Goal: Task Accomplishment & Management: Manage account settings

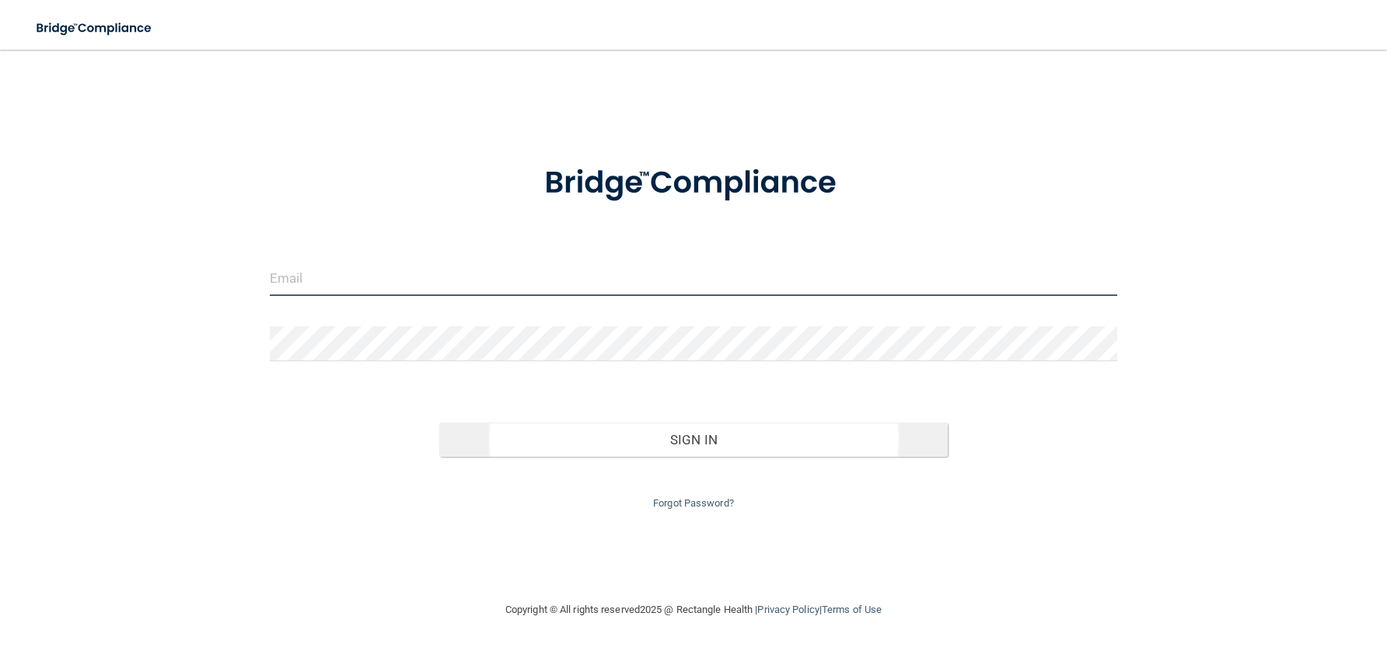
type input "[PERSON_NAME][EMAIL_ADDRESS][PERSON_NAME][DOMAIN_NAME]"
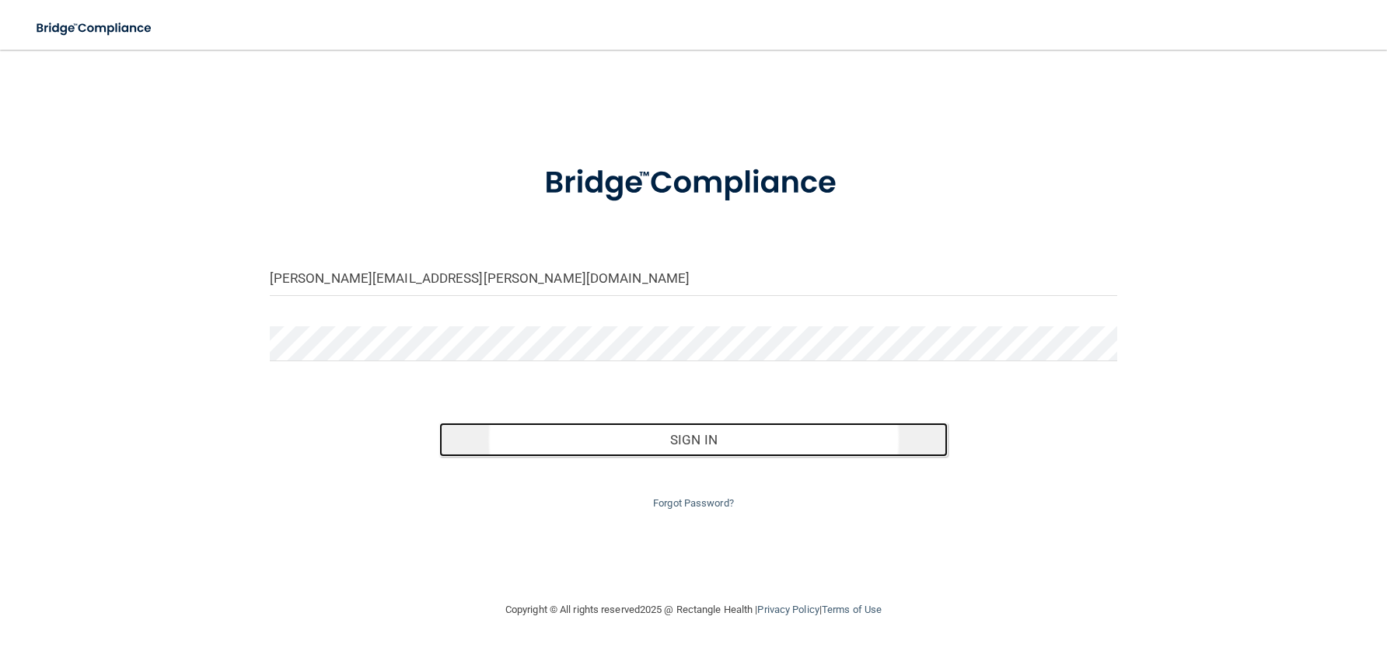
click at [775, 453] on button "Sign In" at bounding box center [693, 440] width 508 height 34
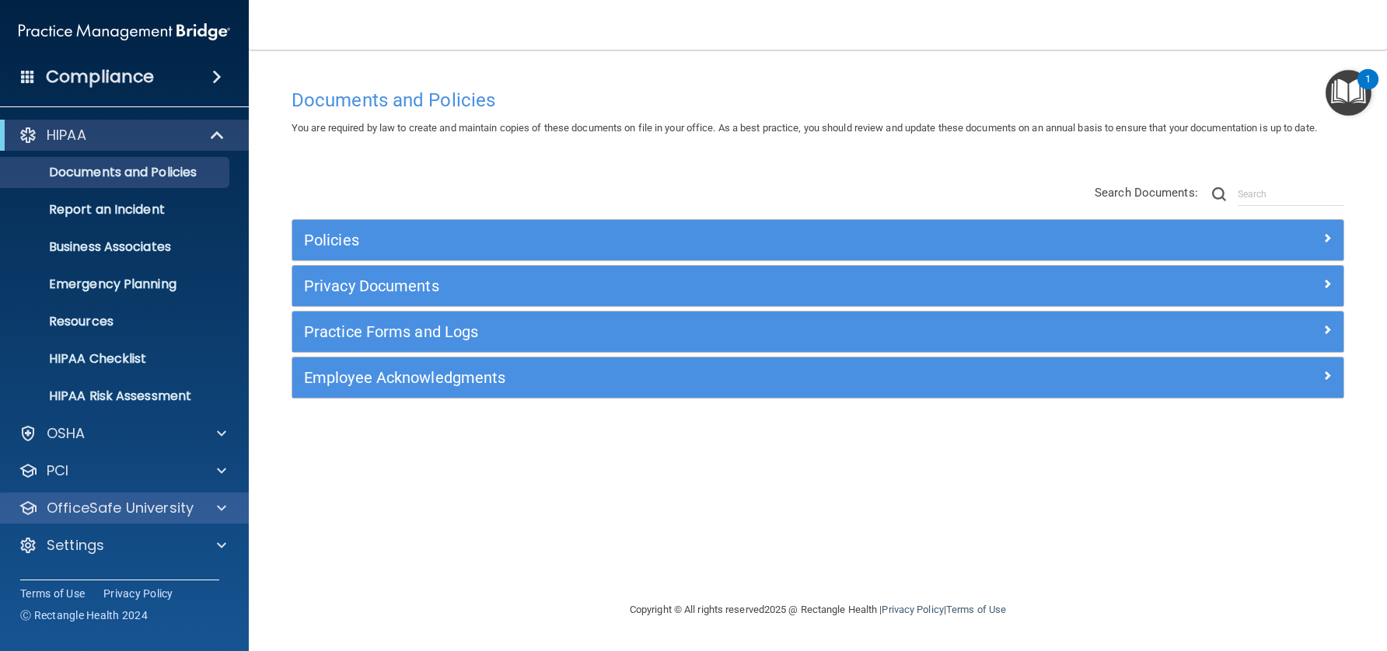
click at [103, 497] on div "OfficeSafe University" at bounding box center [125, 508] width 250 height 31
click at [69, 508] on p "OfficeSafe University" at bounding box center [120, 508] width 147 height 19
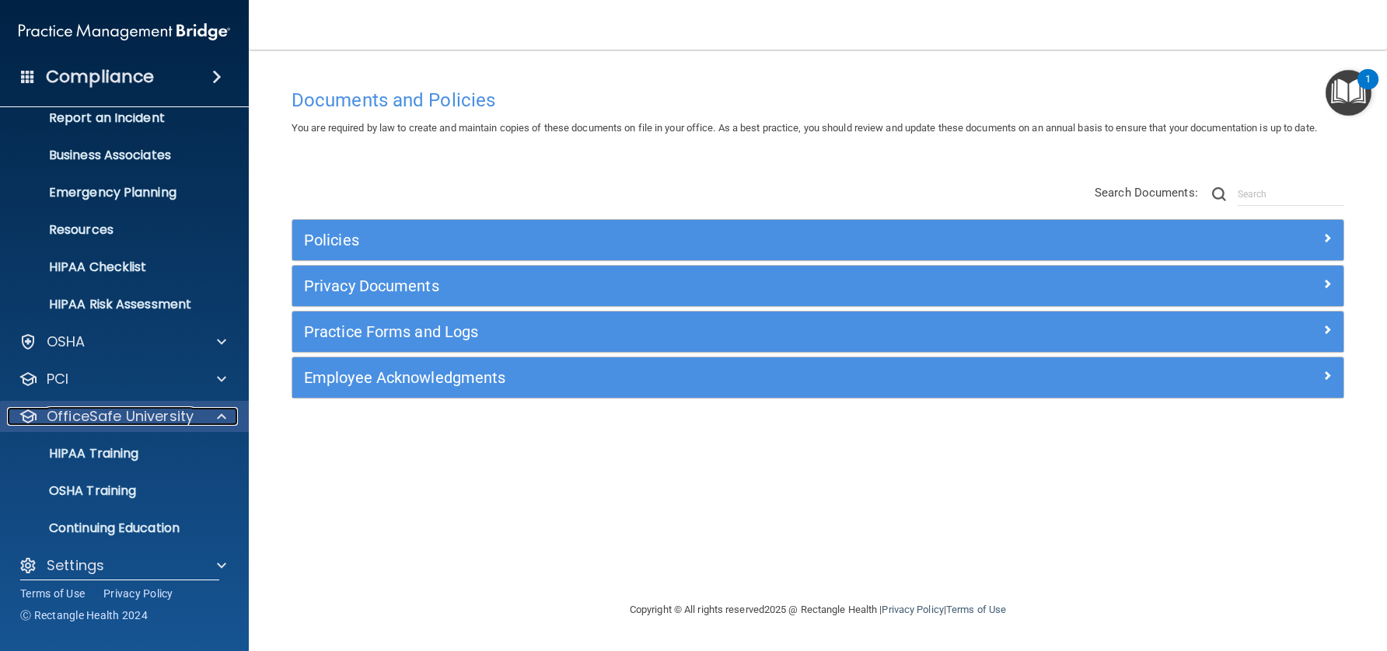
scroll to position [106, 0]
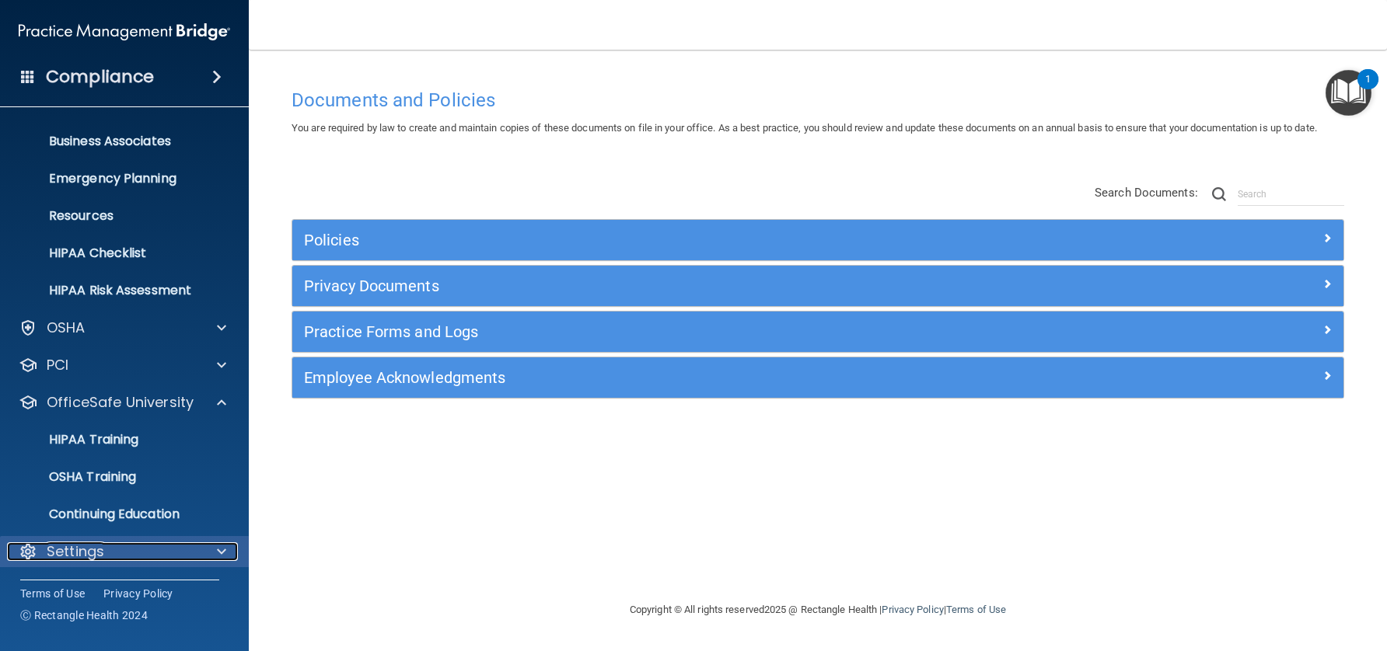
click at [72, 550] on p "Settings" at bounding box center [76, 552] width 58 height 19
click at [216, 546] on div at bounding box center [219, 552] width 39 height 19
click at [221, 546] on span at bounding box center [221, 552] width 9 height 19
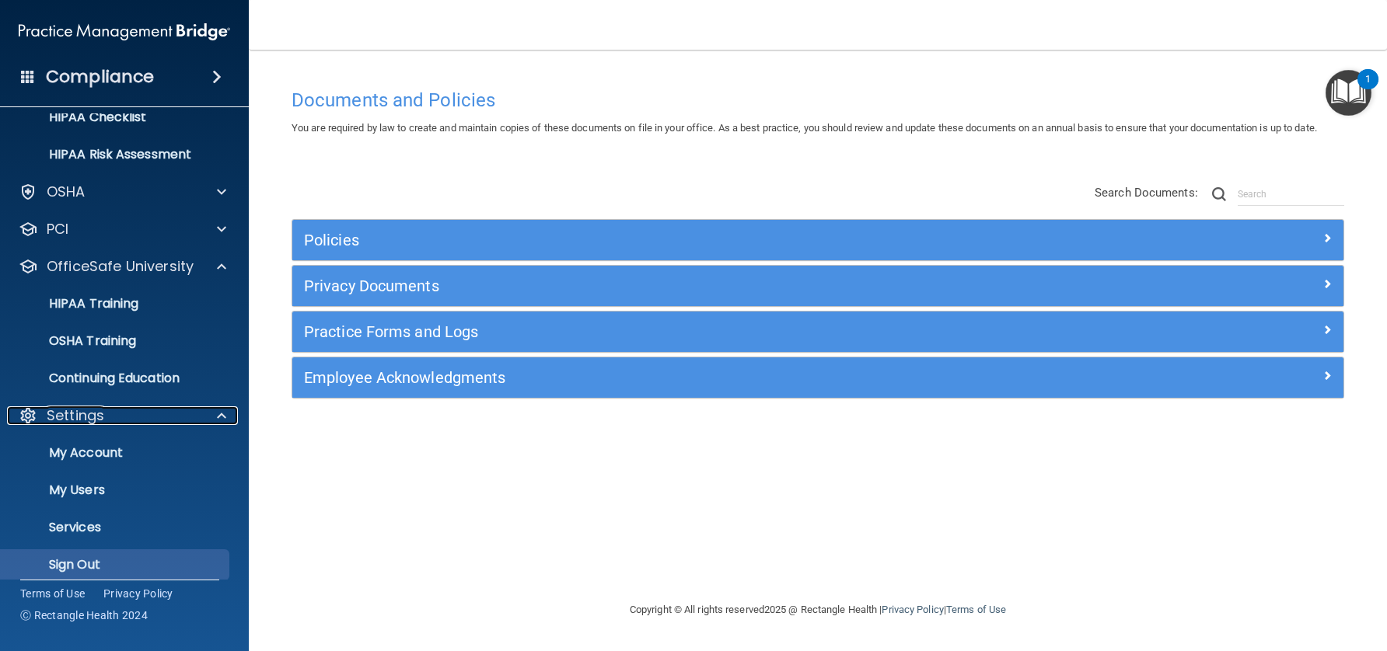
scroll to position [255, 0]
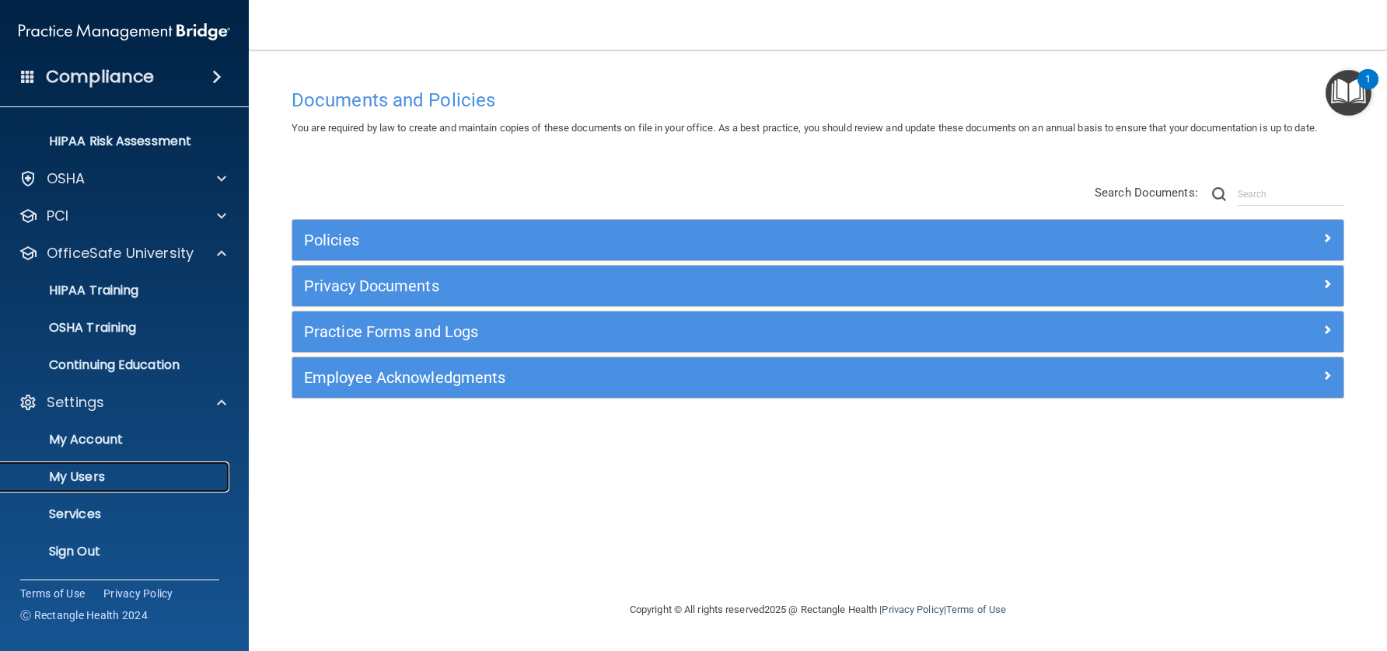
click at [100, 470] on p "My Users" at bounding box center [116, 478] width 212 height 16
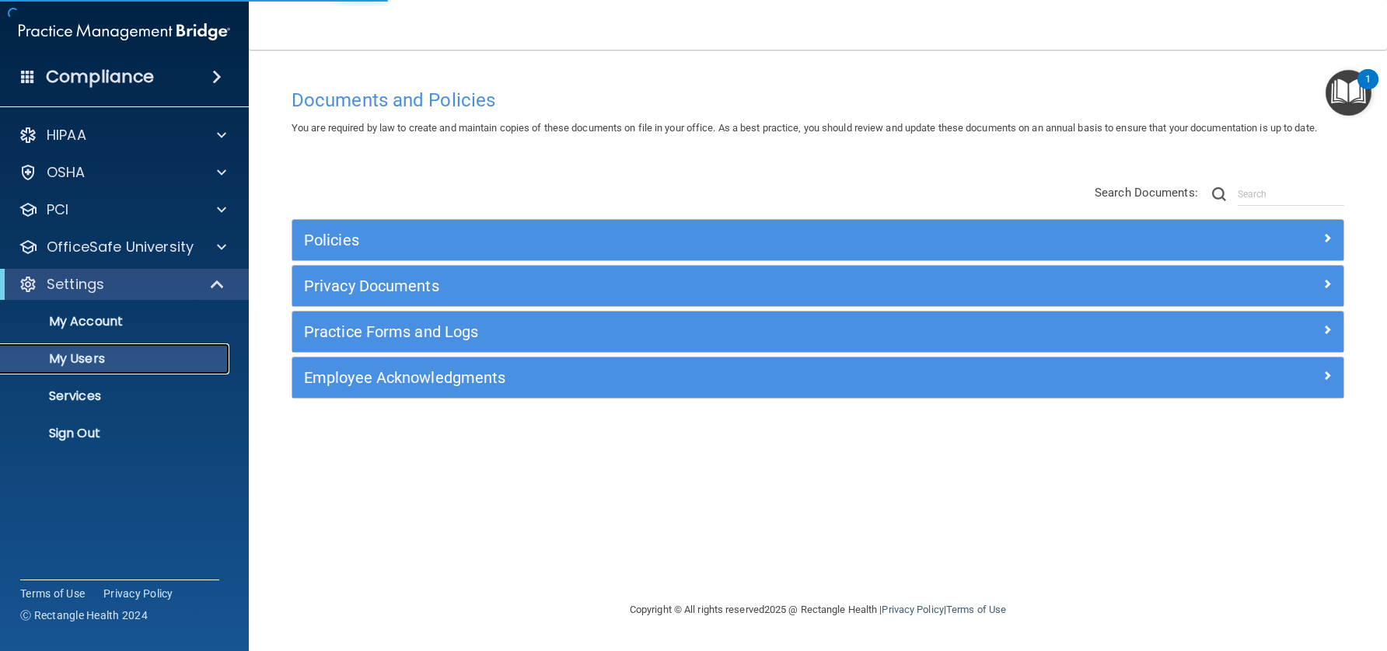
select select "20"
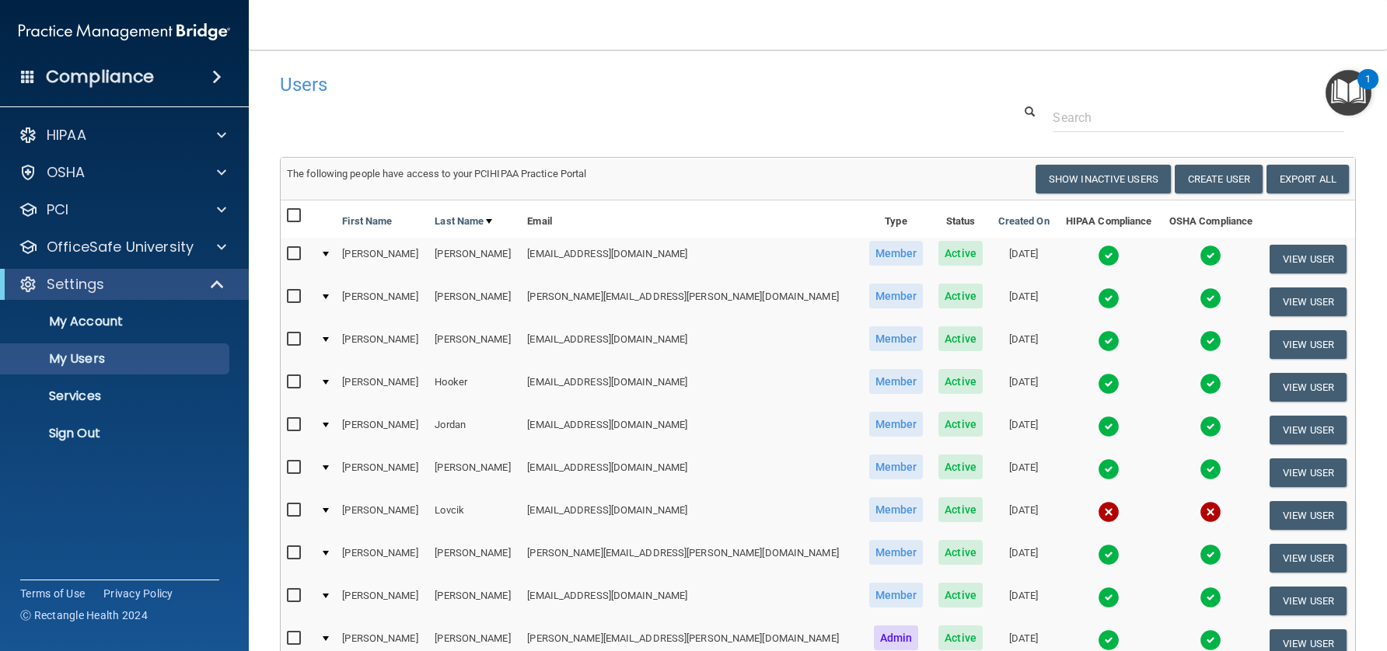
click at [294, 511] on input "checkbox" at bounding box center [296, 510] width 18 height 12
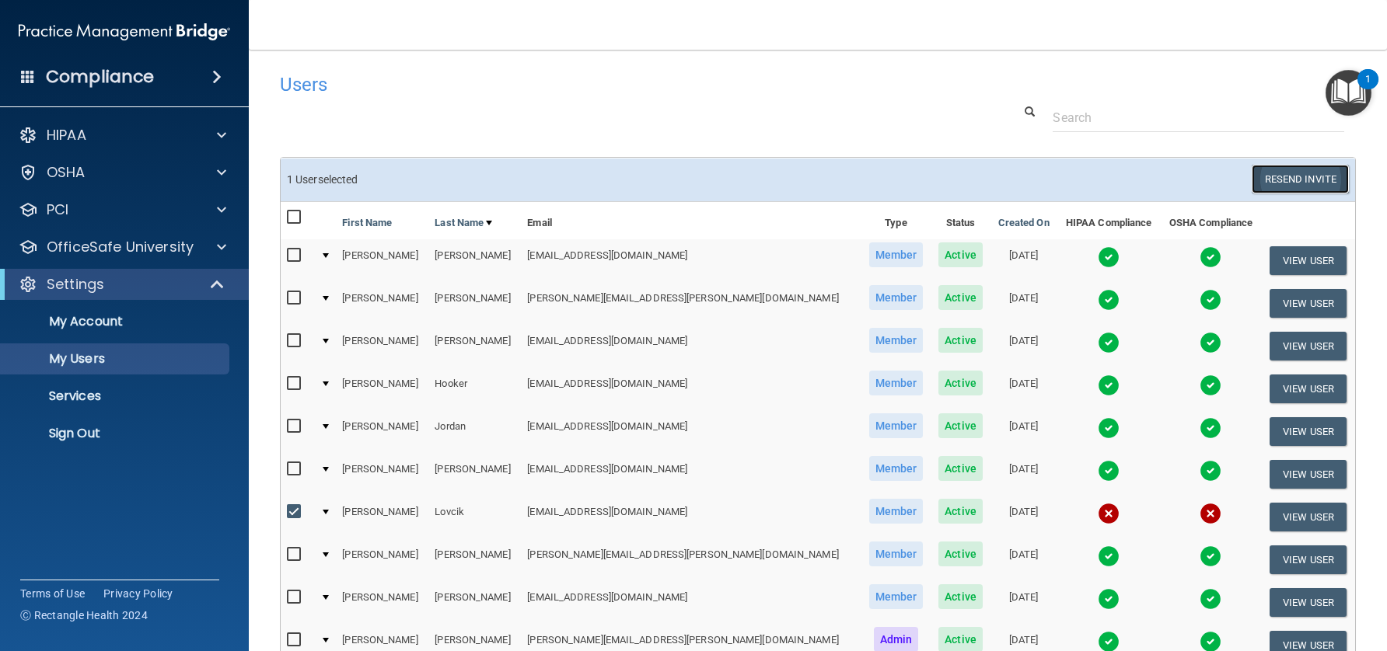
click at [1288, 178] on button "Resend Invite" at bounding box center [1300, 179] width 97 height 29
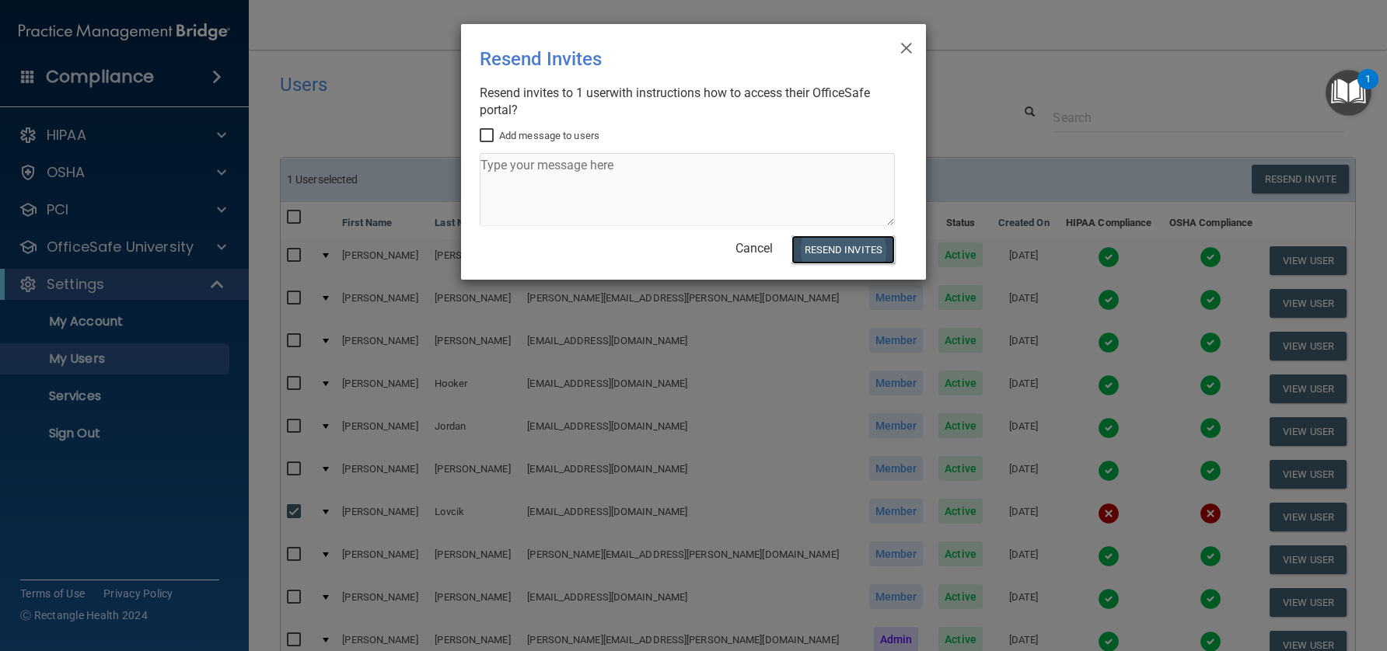
click at [843, 251] on button "Resend Invites" at bounding box center [842, 250] width 103 height 29
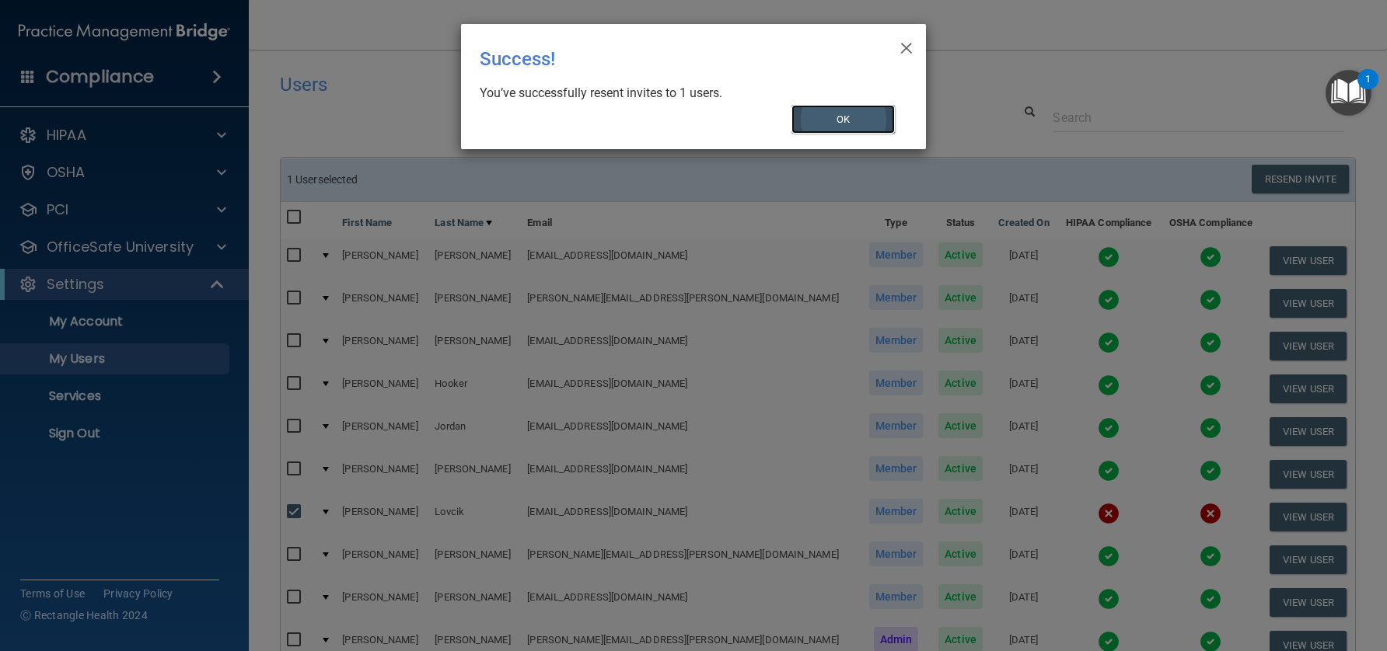
click at [833, 113] on button "OK" at bounding box center [843, 119] width 104 height 29
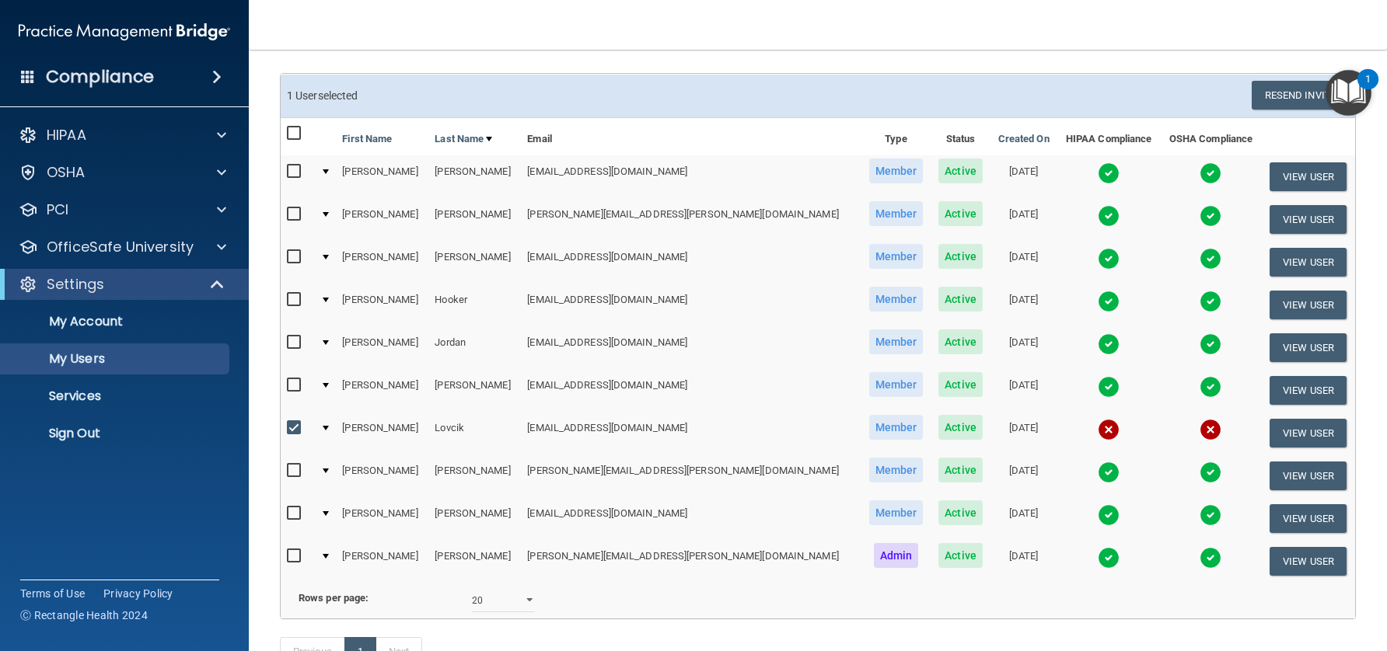
scroll to position [155, 0]
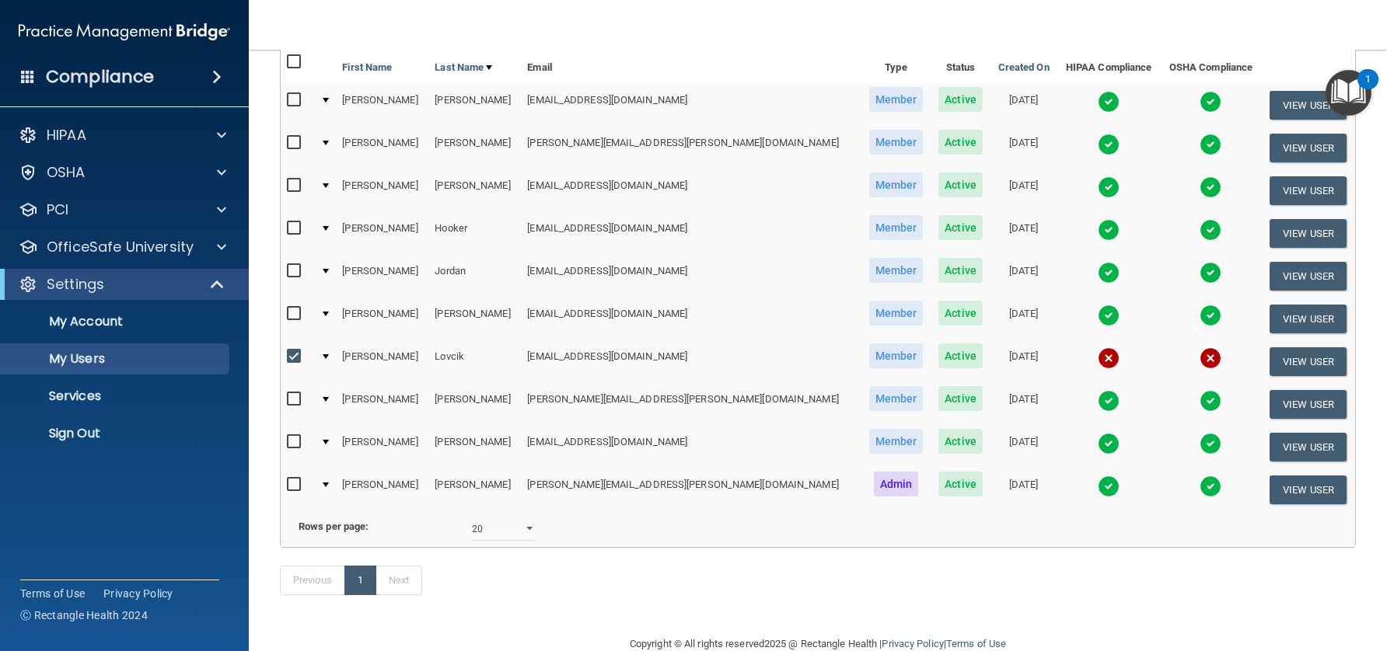
click at [292, 352] on input "checkbox" at bounding box center [296, 357] width 18 height 12
checkbox input "false"
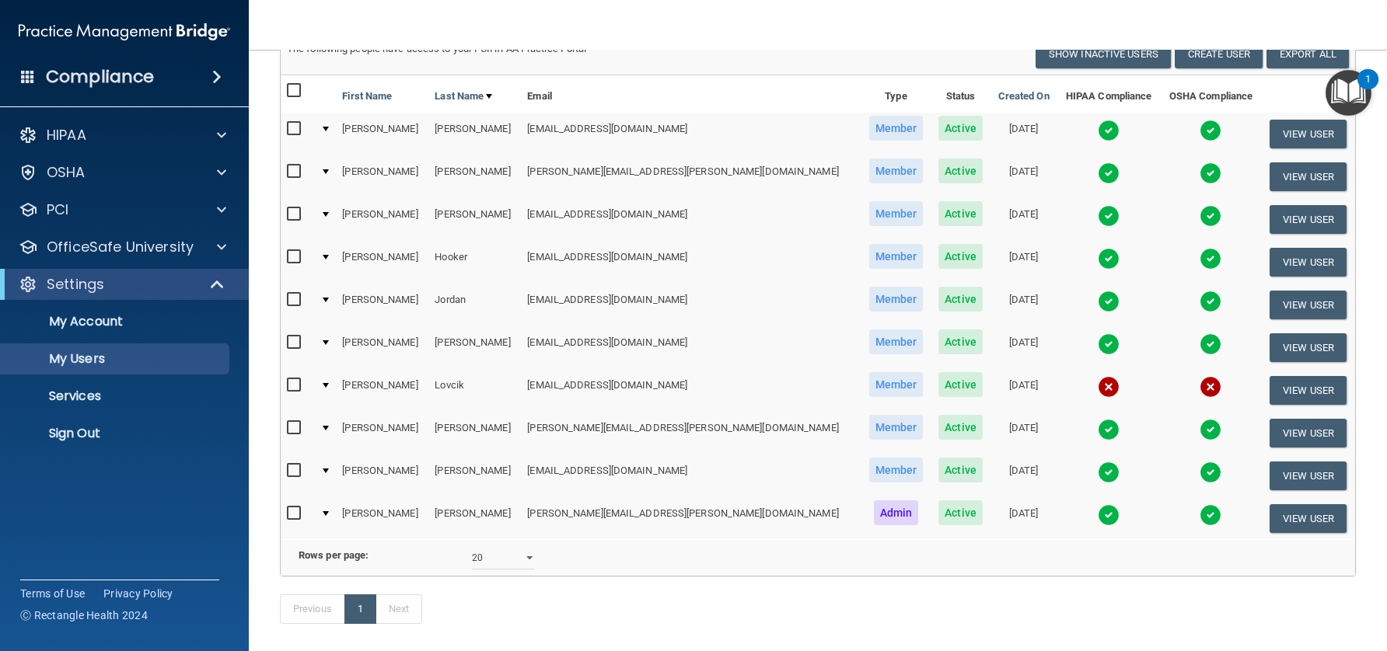
scroll to position [0, 0]
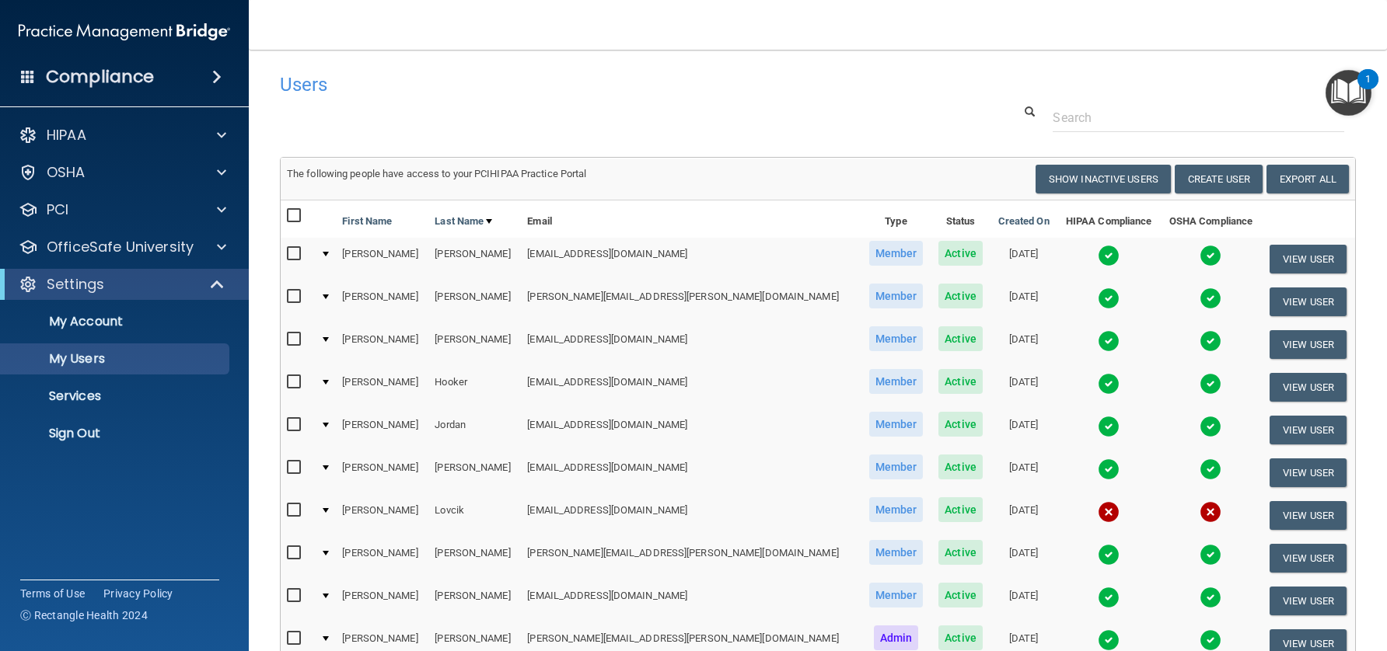
click at [329, 255] on div at bounding box center [326, 254] width 6 height 5
click at [294, 250] on input "checkbox" at bounding box center [296, 254] width 18 height 12
checkbox input "true"
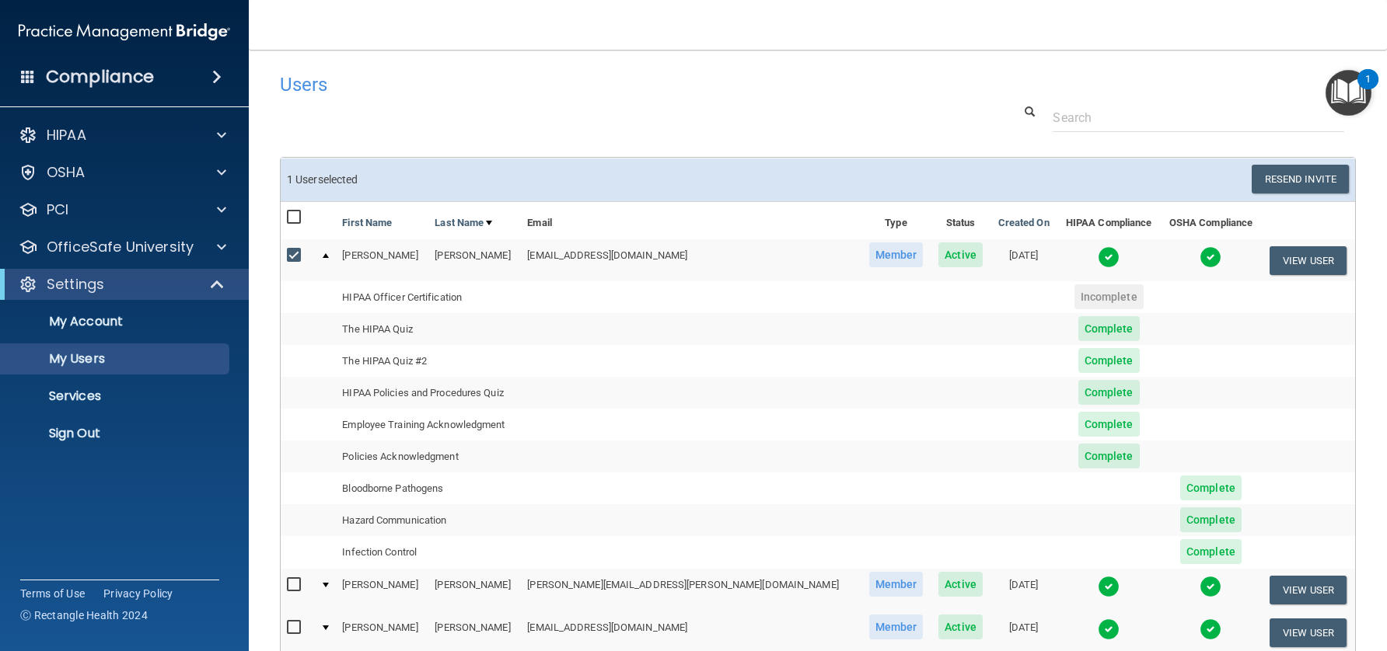
scroll to position [78, 0]
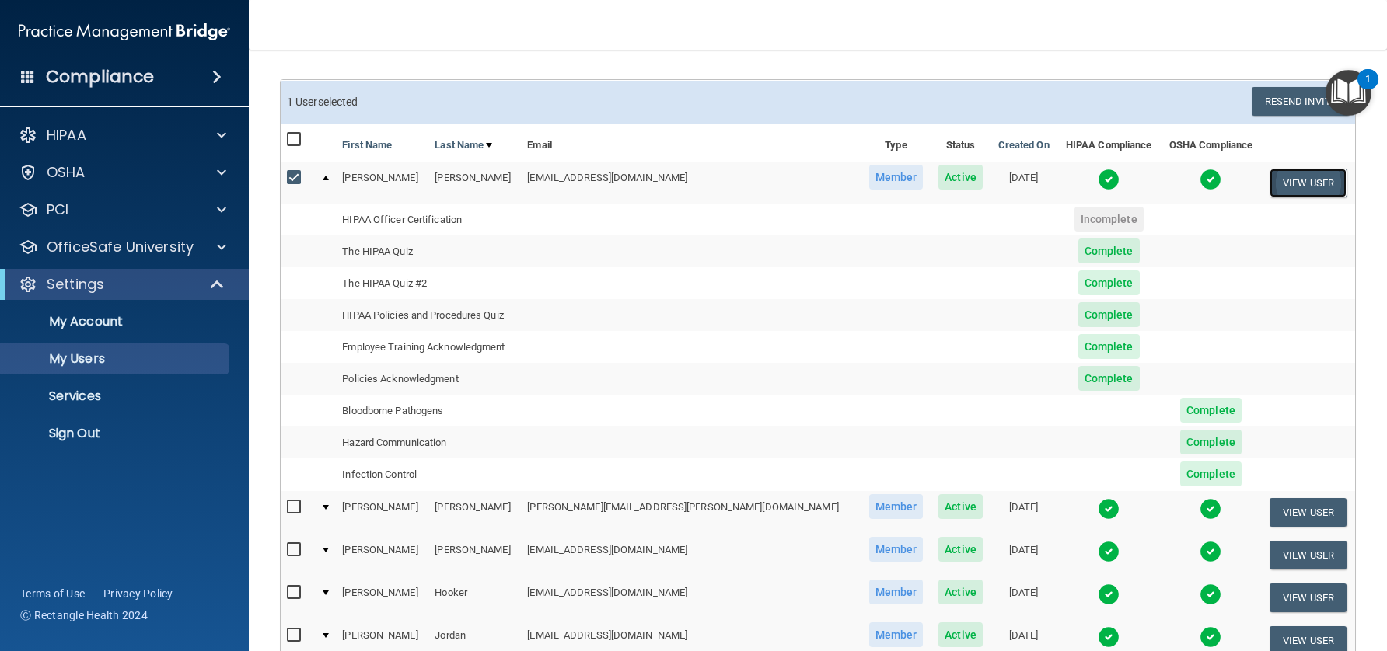
click at [1283, 185] on button "View User" at bounding box center [1307, 183] width 77 height 29
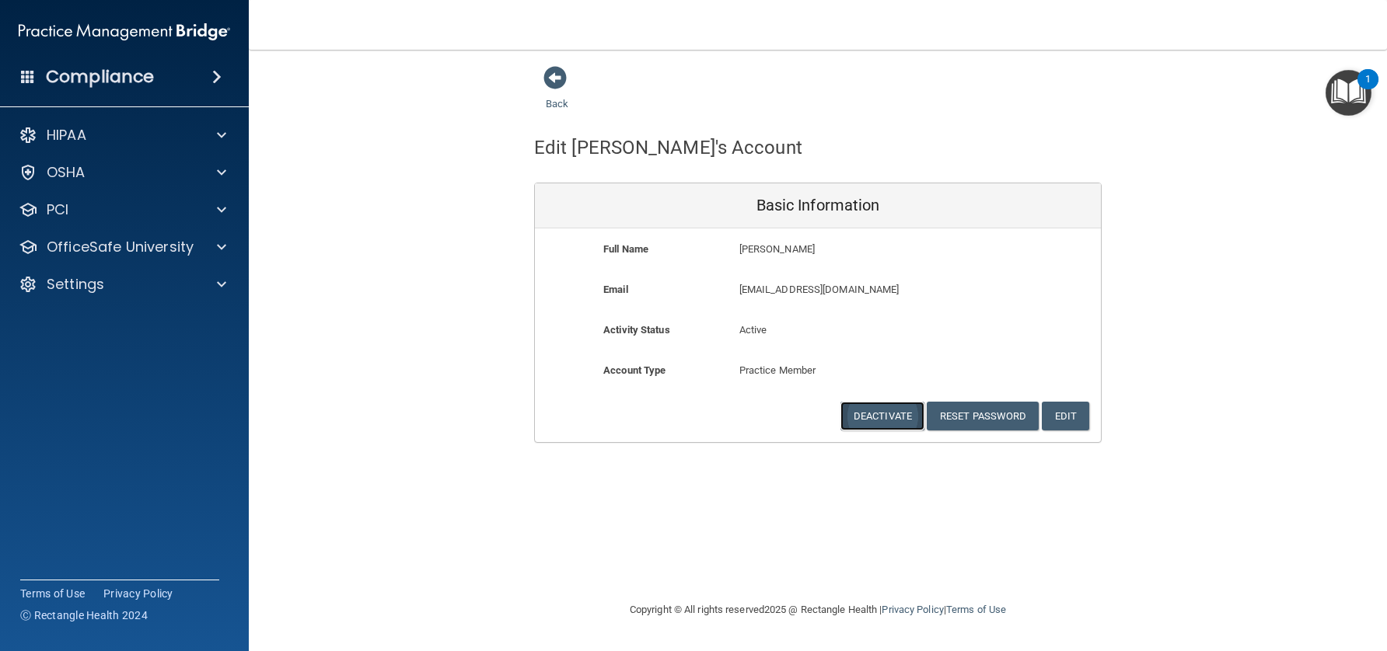
click at [887, 414] on button "Deactivate" at bounding box center [882, 416] width 84 height 29
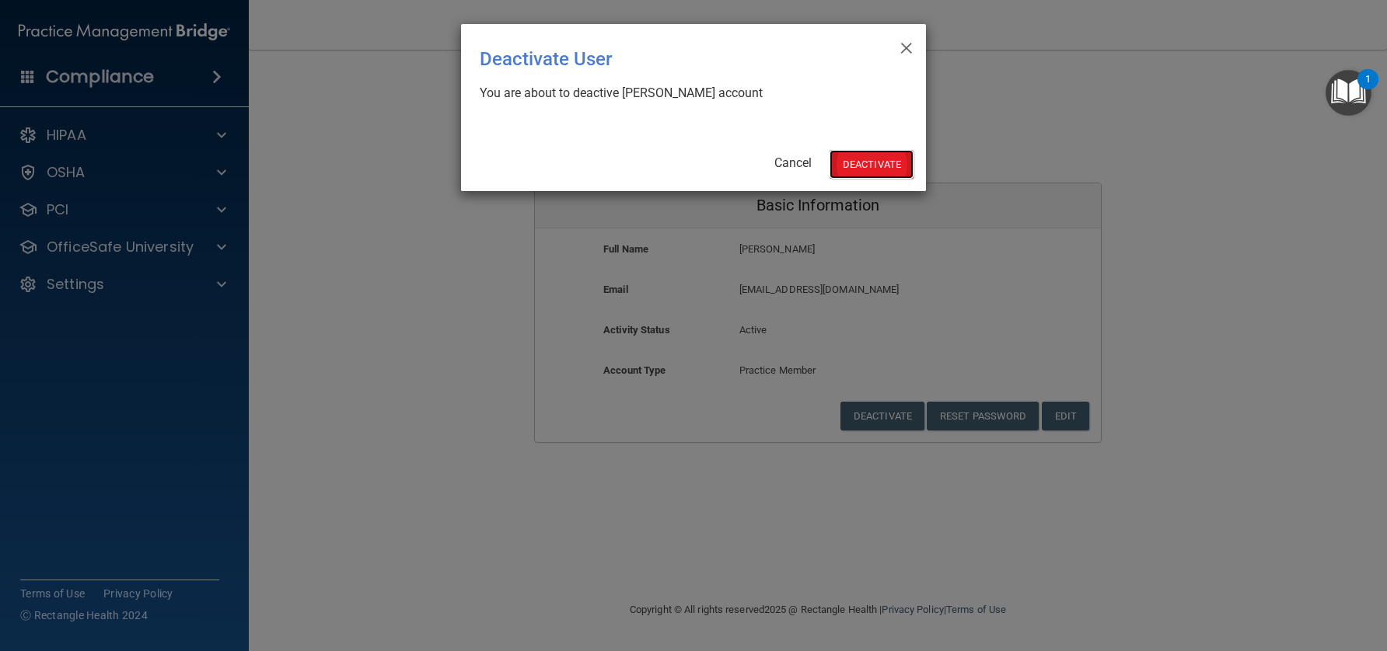
click at [875, 163] on button "Deactivate" at bounding box center [871, 164] width 84 height 29
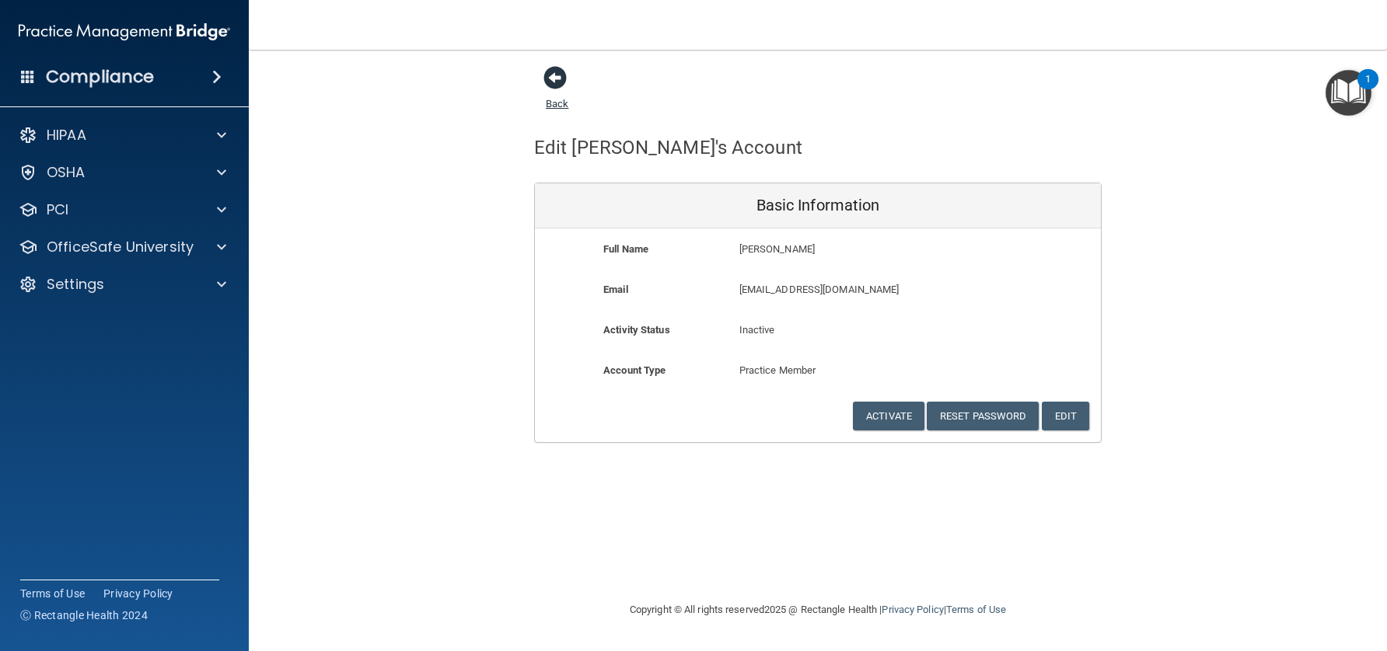
click at [556, 81] on span at bounding box center [554, 77] width 23 height 23
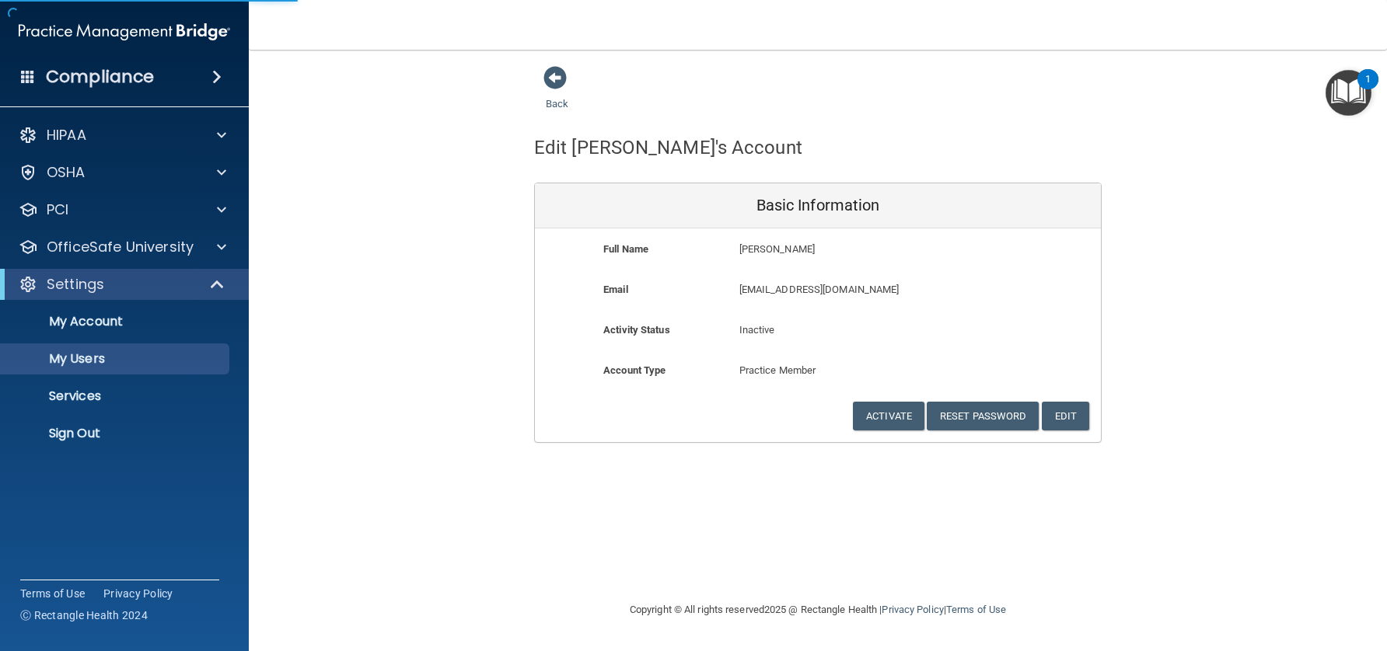
select select "20"
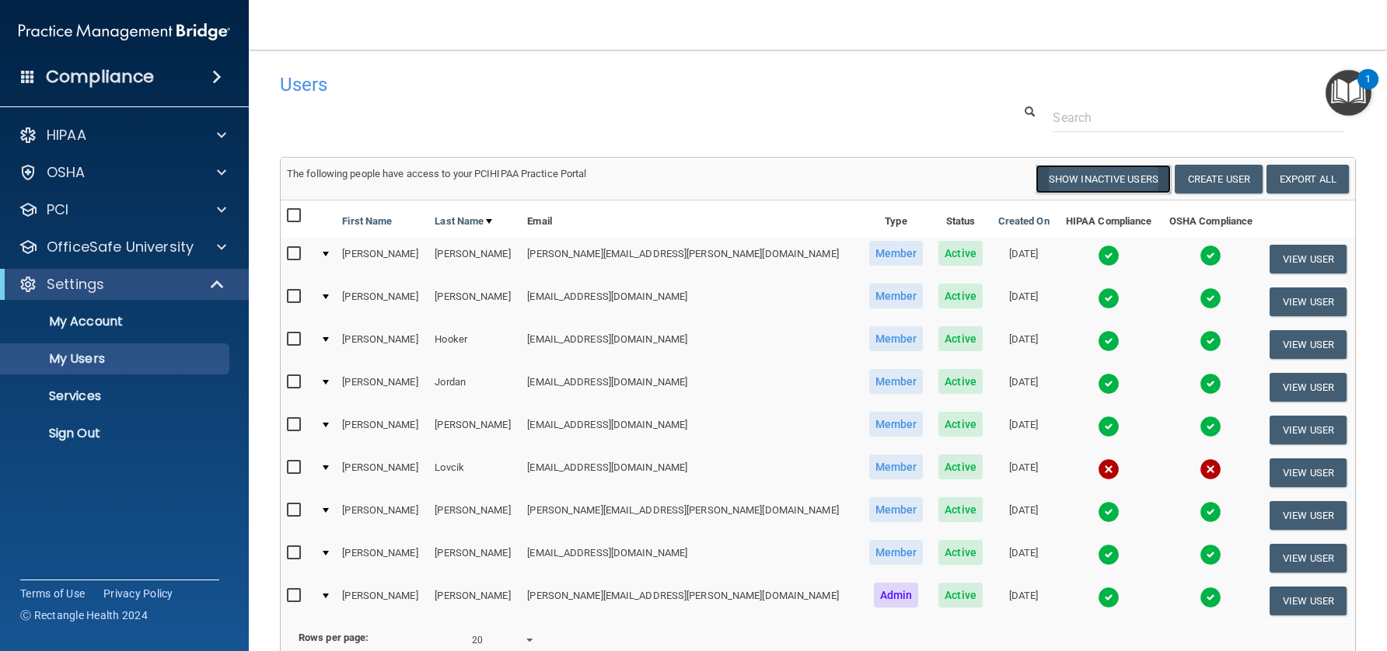
click at [1103, 175] on button "Show Inactive Users" at bounding box center [1102, 179] width 135 height 29
select select "20"
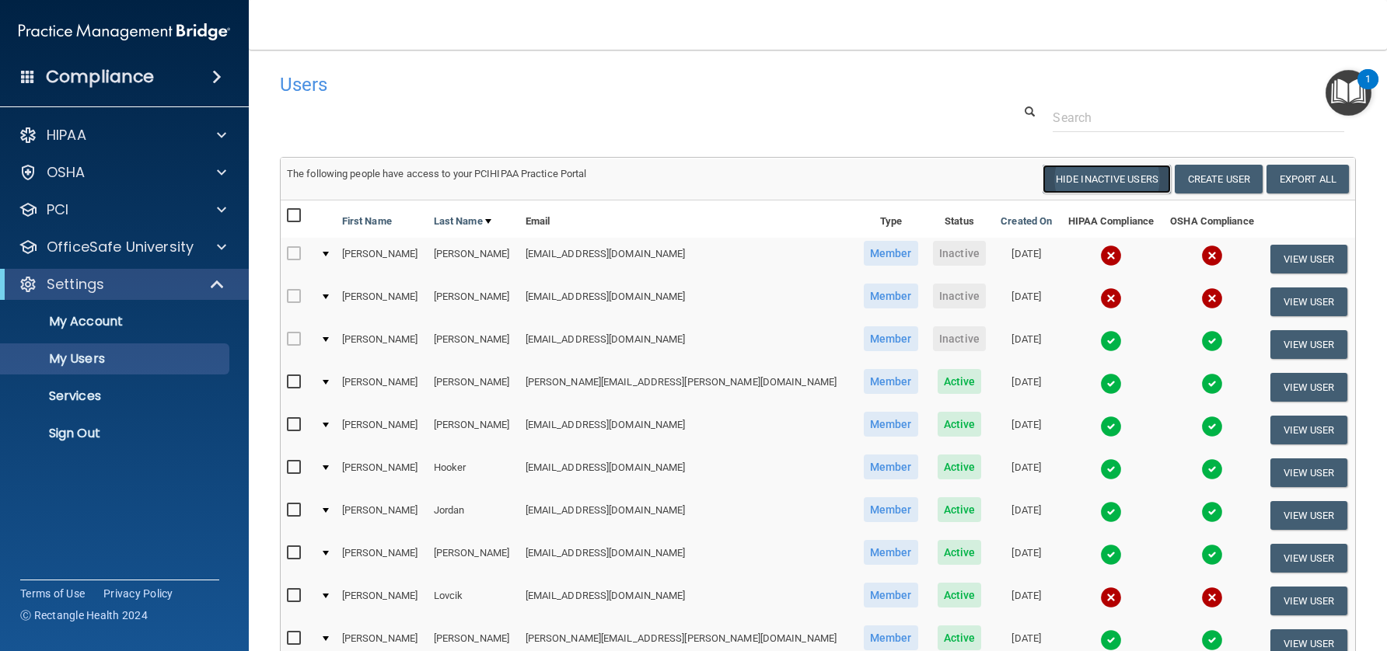
click at [1128, 172] on button "Hide Inactive Users" at bounding box center [1106, 179] width 128 height 29
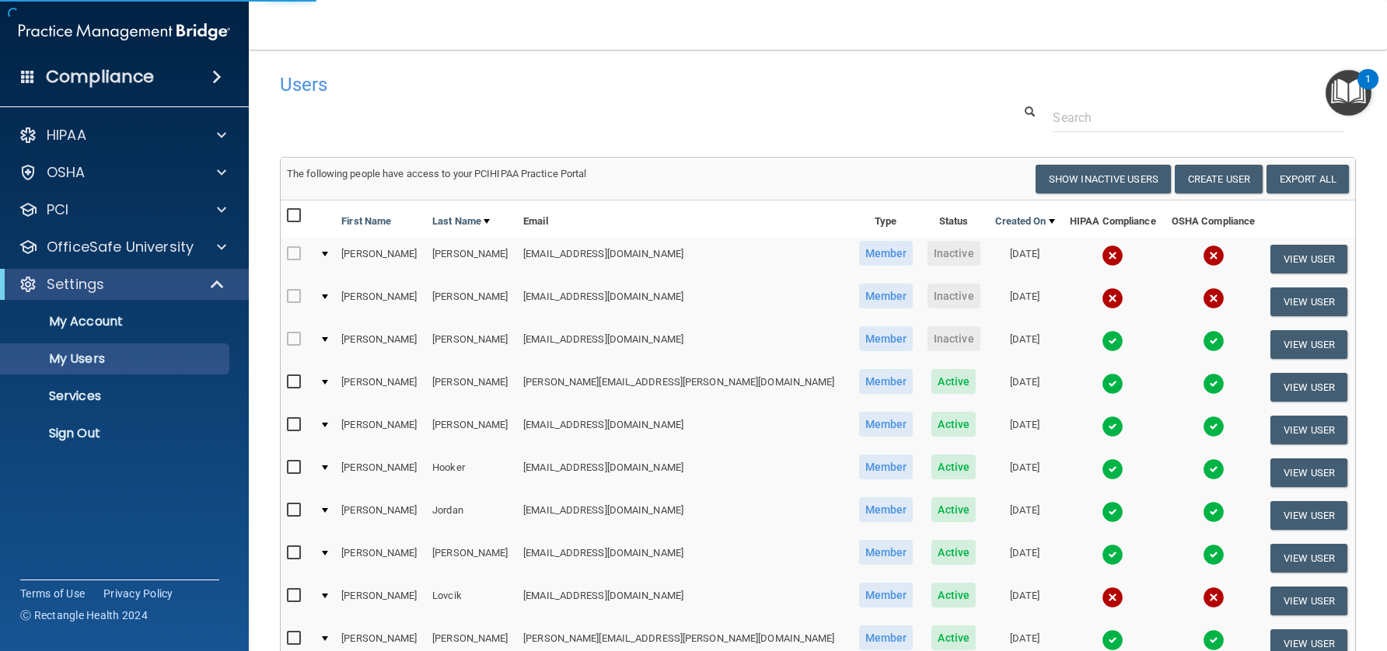
select select "20"
